Goal: Task Accomplishment & Management: Use online tool/utility

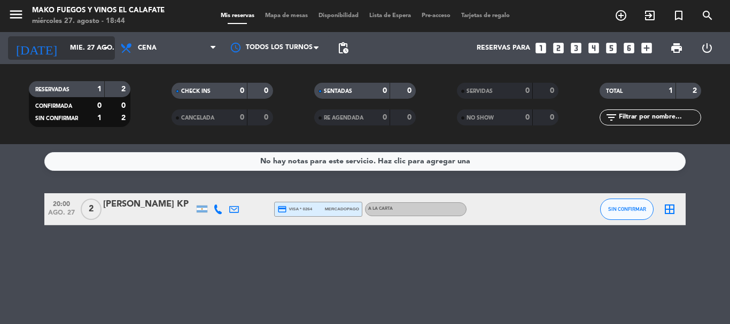
click at [93, 47] on input "mié. 27 ago." at bounding box center [110, 48] width 90 height 18
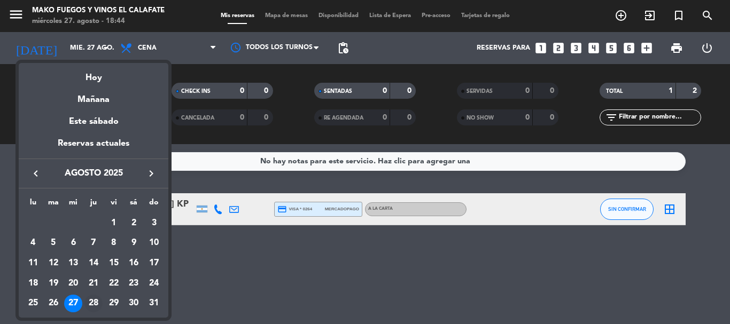
click at [100, 302] on div "28" at bounding box center [93, 304] width 18 height 18
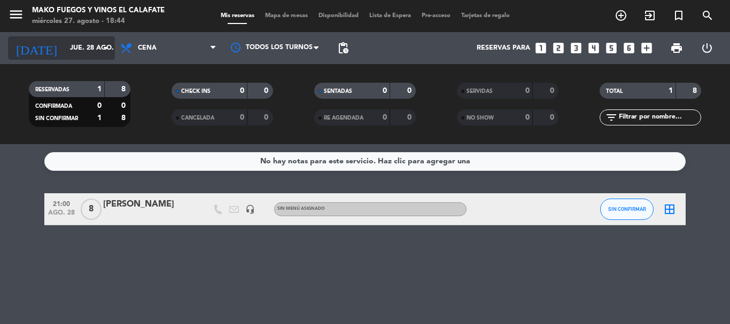
click at [92, 42] on input "jue. 28 ago." at bounding box center [110, 48] width 90 height 18
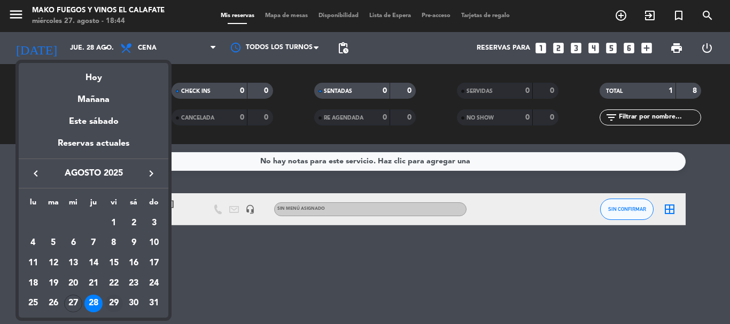
click at [108, 301] on div "29" at bounding box center [114, 304] width 18 height 18
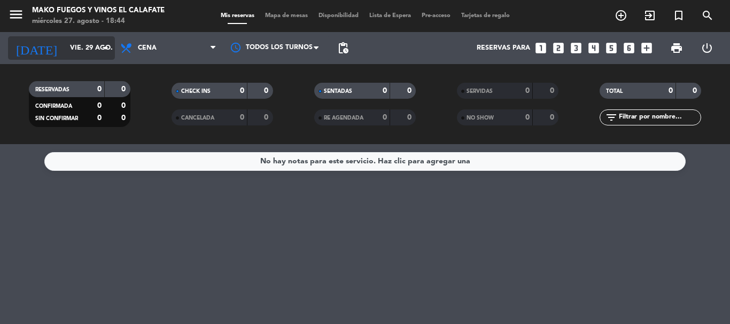
click at [63, 58] on div "[DATE] vie. 29 ago. arrow_drop_down" at bounding box center [61, 48] width 107 height 24
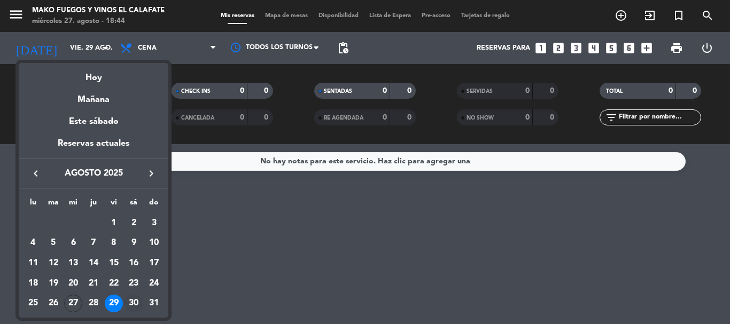
click at [128, 301] on div "30" at bounding box center [134, 304] width 18 height 18
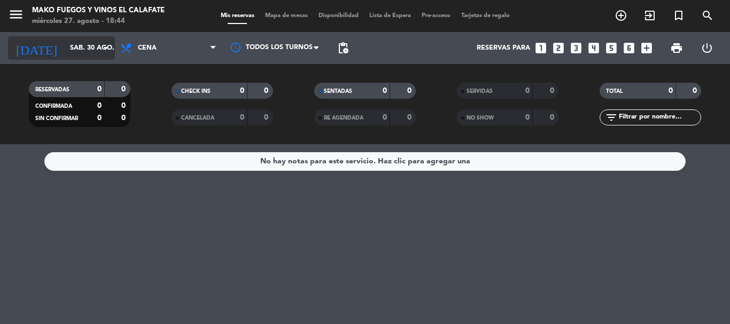
click at [91, 52] on input "sáb. 30 ago." at bounding box center [110, 48] width 90 height 18
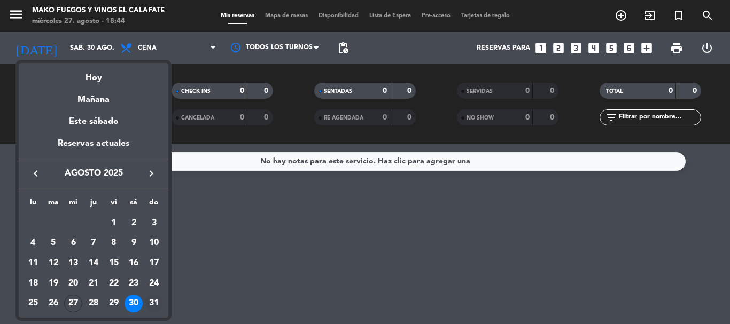
click at [152, 296] on div "31" at bounding box center [154, 304] width 18 height 18
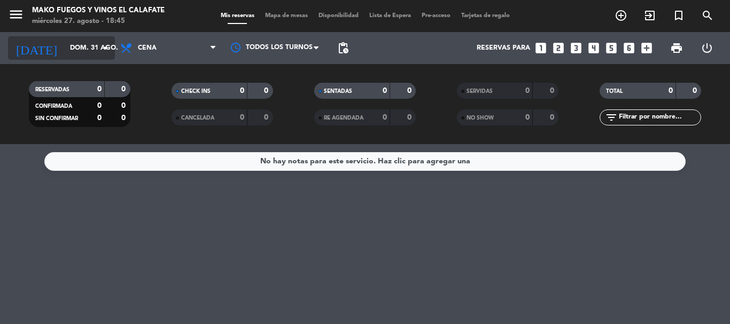
click at [65, 55] on input "dom. 31 ago." at bounding box center [110, 48] width 90 height 18
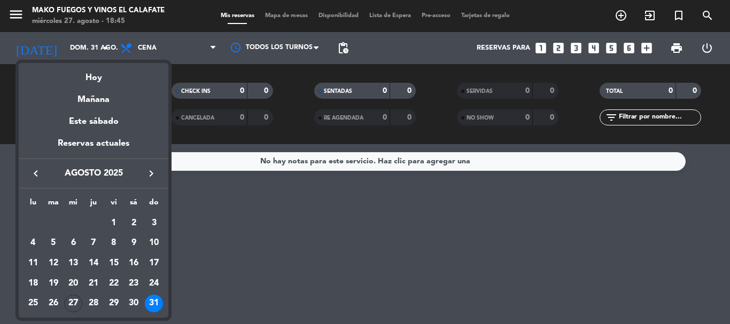
click at [144, 177] on button "keyboard_arrow_right" at bounding box center [151, 174] width 19 height 14
click at [34, 300] on div "22" at bounding box center [33, 304] width 18 height 18
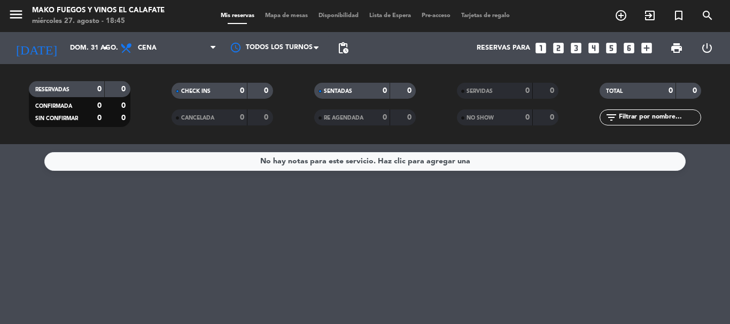
type input "lun. [DATE]"
click at [91, 49] on input "lun. [DATE]" at bounding box center [110, 48] width 90 height 18
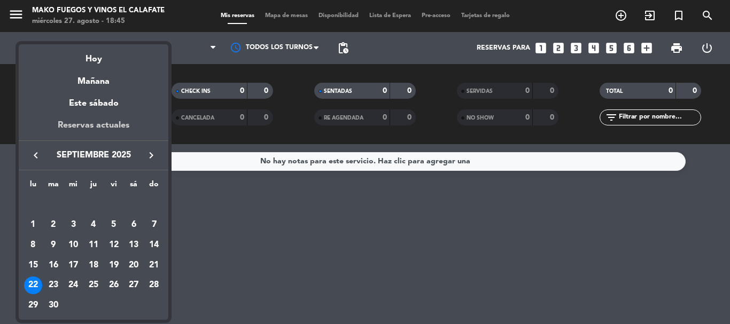
click at [115, 121] on div "Reservas actuales" at bounding box center [94, 130] width 150 height 22
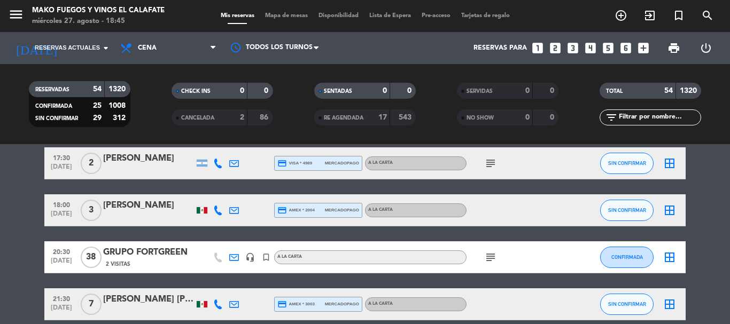
scroll to position [214, 0]
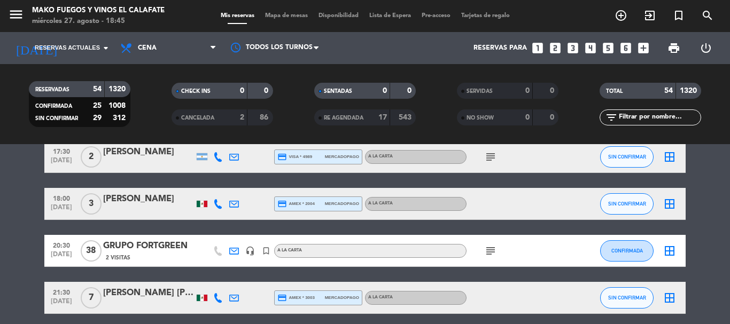
click at [246, 250] on icon "headset_mic" at bounding box center [250, 251] width 10 height 10
click at [491, 257] on icon "subject" at bounding box center [490, 251] width 13 height 13
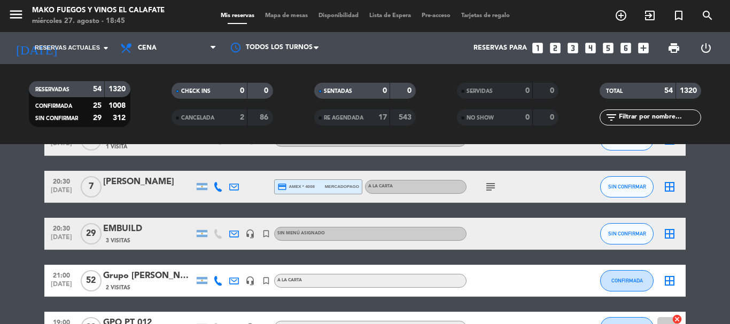
scroll to position [1069, 0]
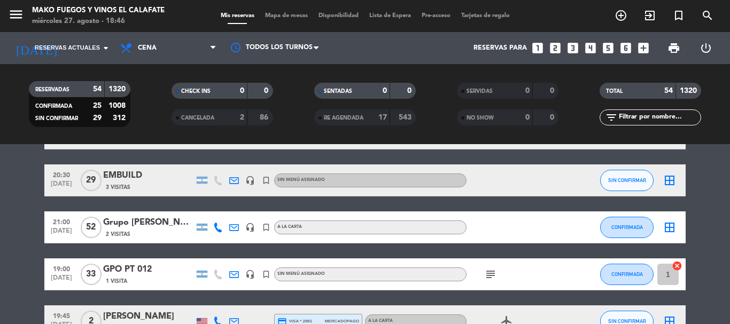
click at [255, 226] on div "headset_mic" at bounding box center [250, 228] width 16 height 32
click at [252, 229] on icon "headset_mic" at bounding box center [250, 228] width 10 height 10
click at [248, 181] on icon "headset_mic" at bounding box center [250, 181] width 10 height 10
click at [252, 224] on icon "headset_mic" at bounding box center [250, 228] width 10 height 10
click at [251, 279] on icon "headset_mic" at bounding box center [250, 275] width 10 height 10
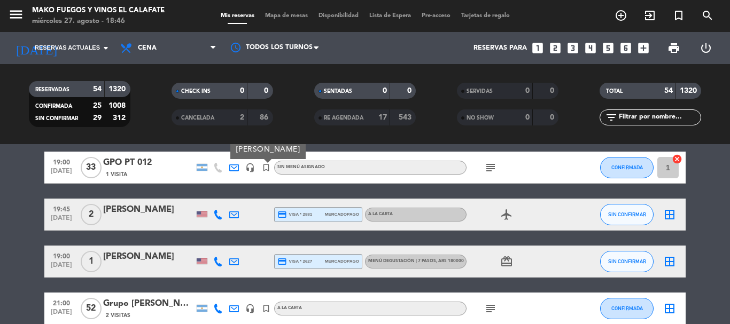
scroll to position [1282, 0]
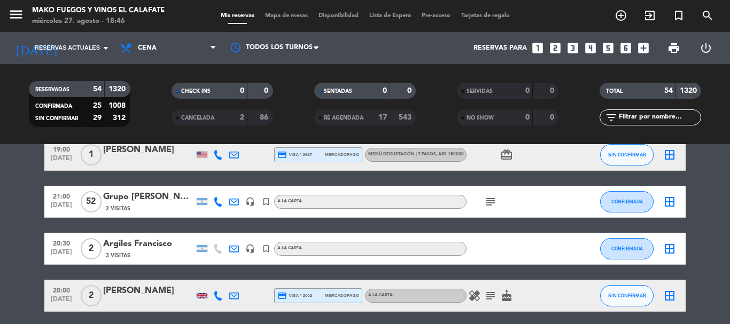
click at [250, 200] on icon "headset_mic" at bounding box center [250, 202] width 10 height 10
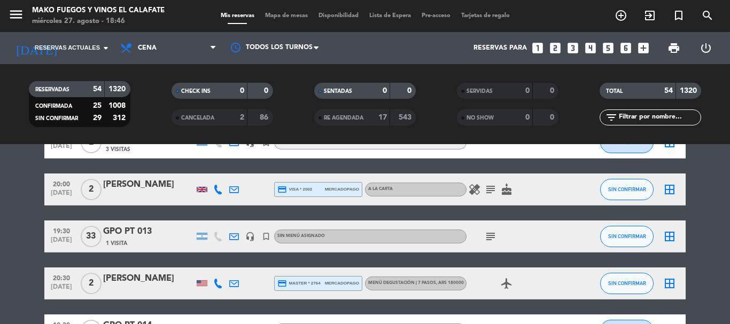
scroll to position [1389, 0]
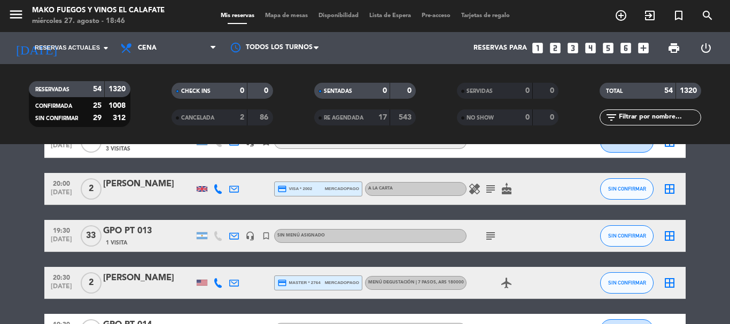
click at [27, 242] on bookings-row "20:00 ago. 27 2 [PERSON_NAME] KP credit_card visa * 0264 mercadopago A LA CARTA…" at bounding box center [365, 31] width 730 height 2509
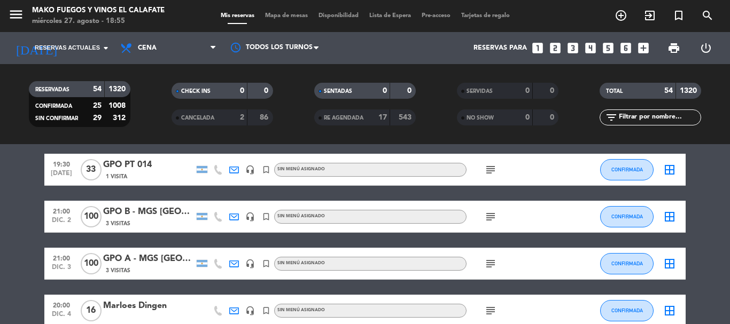
scroll to position [1603, 0]
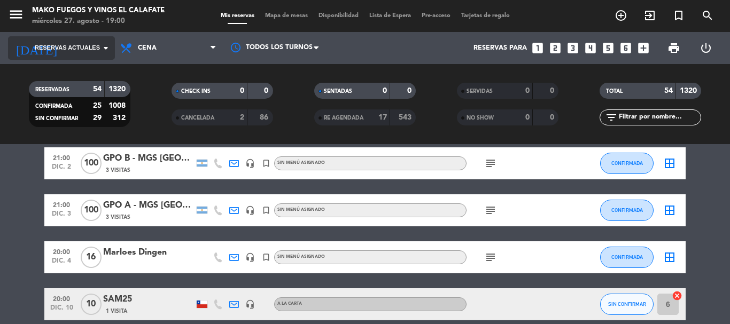
click at [95, 50] on span "Reservas actuales" at bounding box center [67, 48] width 65 height 10
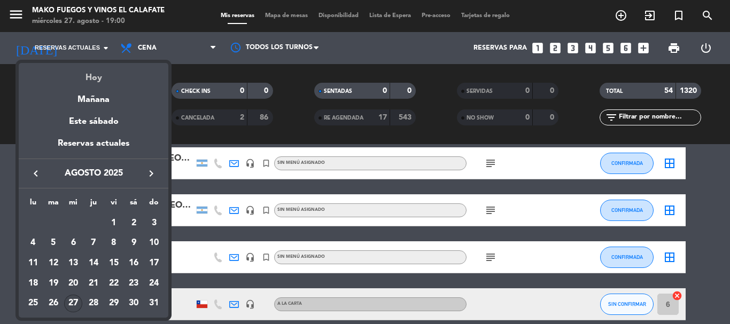
click at [99, 73] on div "Hoy" at bounding box center [94, 74] width 150 height 22
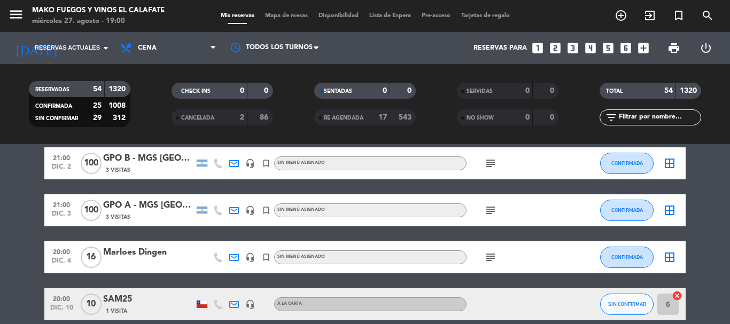
type input "mié. 27 ago."
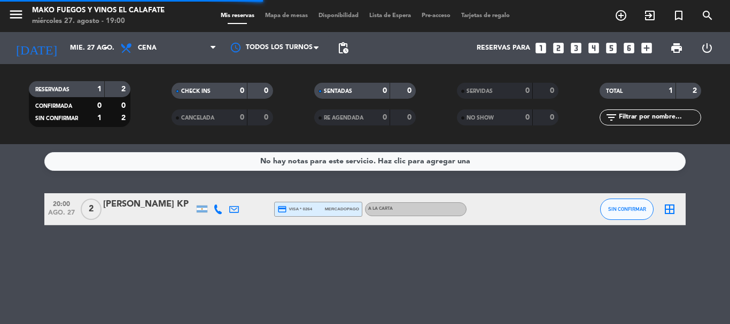
scroll to position [0, 0]
click at [204, 205] on div at bounding box center [202, 209] width 16 height 32
click at [623, 209] on span "SIN CONFIRMAR" at bounding box center [627, 209] width 38 height 6
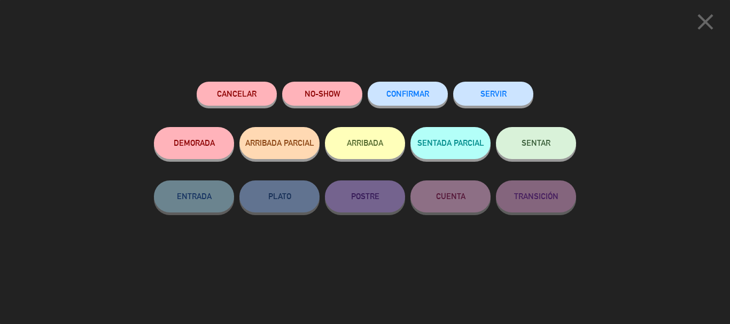
click at [705, 23] on icon "close" at bounding box center [705, 22] width 27 height 27
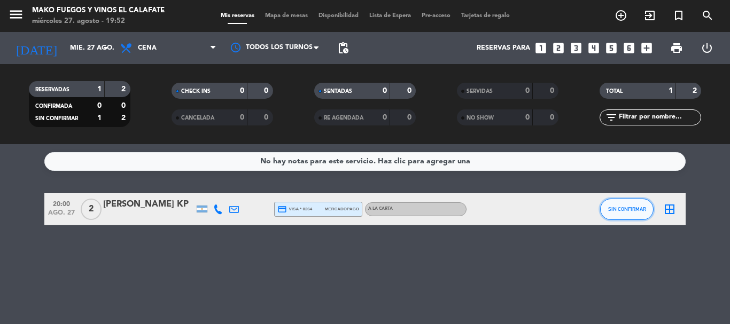
click at [627, 206] on button "SIN CONFIRMAR" at bounding box center [626, 209] width 53 height 21
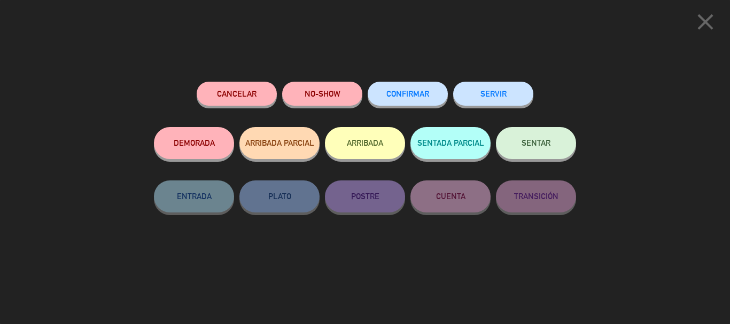
click at [533, 140] on span "SENTAR" at bounding box center [536, 142] width 29 height 9
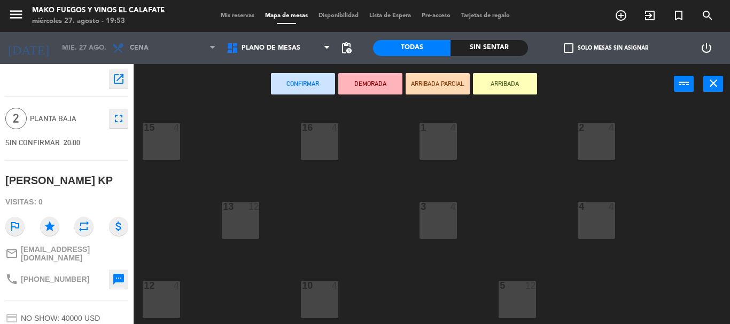
click at [593, 138] on div "2 4" at bounding box center [596, 141] width 37 height 37
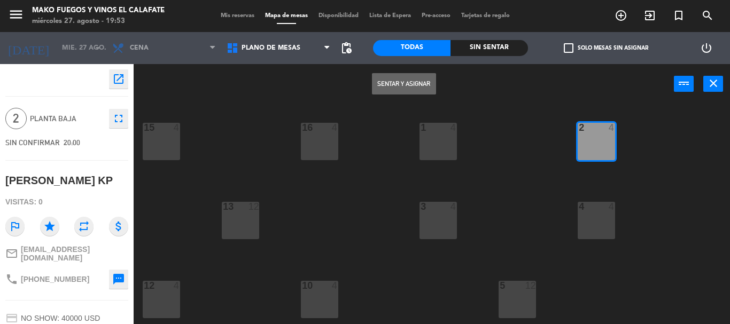
click at [421, 92] on button "Sentar y Asignar" at bounding box center [404, 83] width 64 height 21
